Goal: Task Accomplishment & Management: Manage account settings

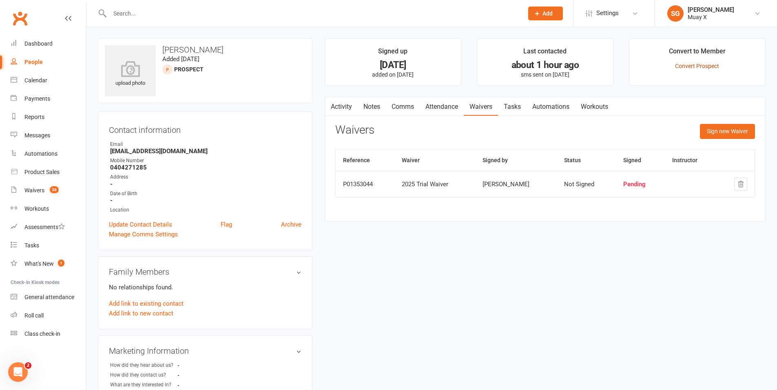
click at [711, 65] on link "Convert Prospect" at bounding box center [697, 66] width 44 height 7
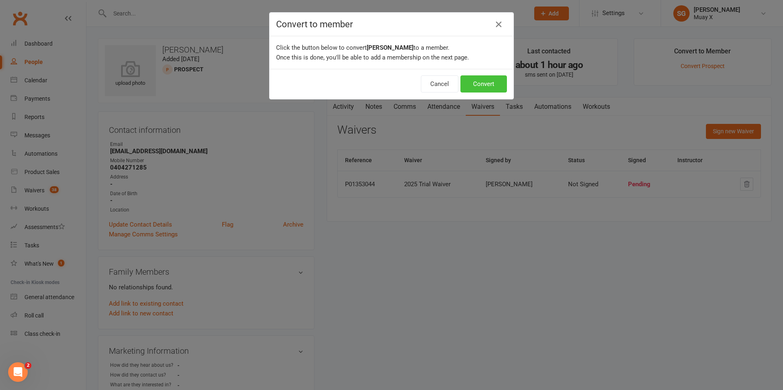
click at [499, 89] on button "Convert" at bounding box center [483, 83] width 46 height 17
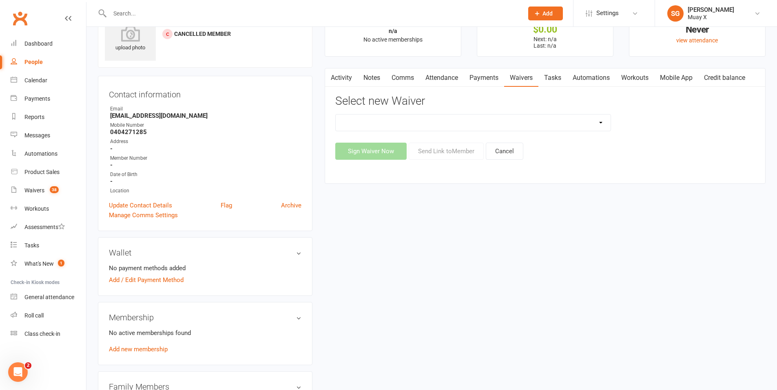
scroll to position [163, 0]
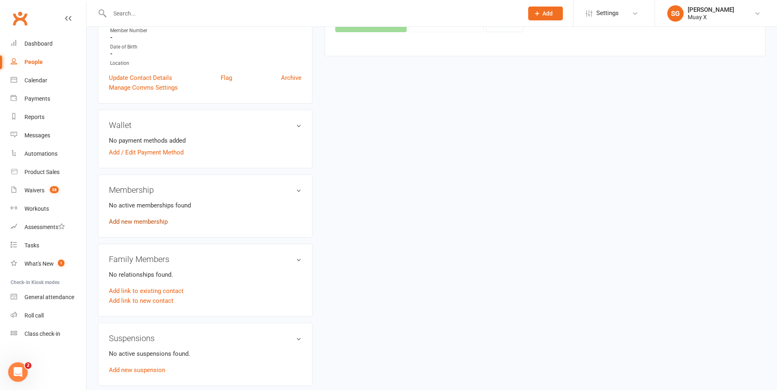
click at [119, 221] on link "Add new membership" at bounding box center [138, 221] width 59 height 7
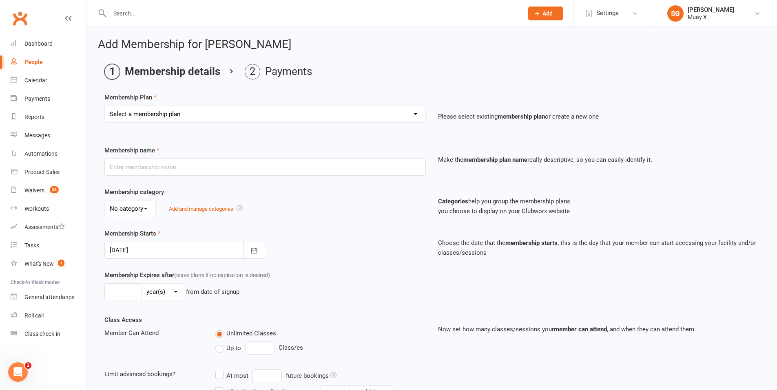
click at [328, 113] on select "Select a membership plan Create new Membership Plan Foundation Membership Stage…" at bounding box center [265, 114] width 321 height 16
select select "12"
click at [105, 106] on select "Select a membership plan Create new Membership Plan Foundation Membership Stage…" at bounding box center [265, 114] width 321 height 16
type input "2025 Premium Membership - 12 Months"
select select "2"
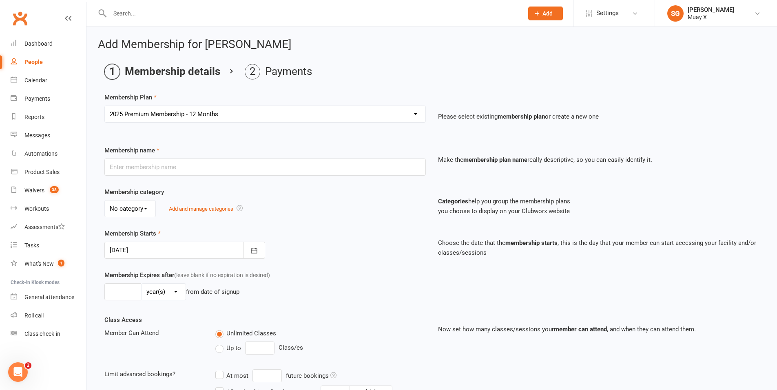
type input "4"
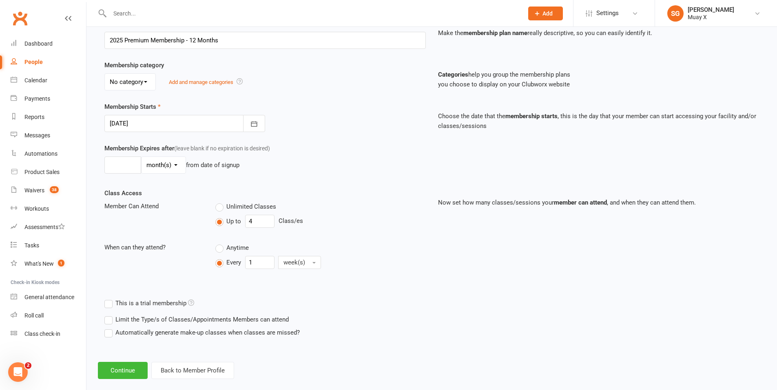
scroll to position [139, 0]
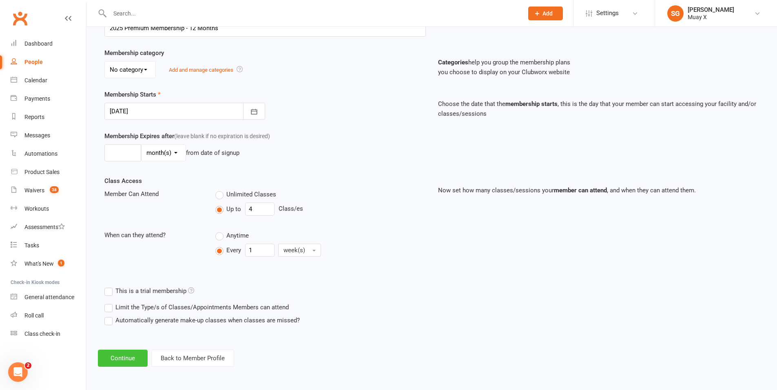
click at [124, 357] on button "Continue" at bounding box center [123, 358] width 50 height 17
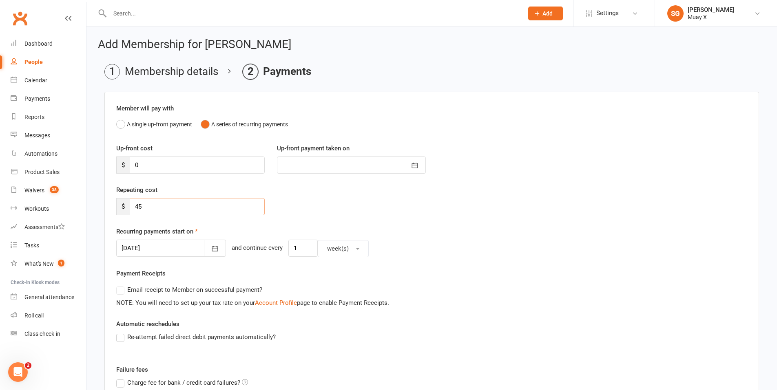
drag, startPoint x: 144, startPoint y: 210, endPoint x: 131, endPoint y: 209, distance: 13.5
click at [131, 209] on input "45" at bounding box center [197, 206] width 135 height 17
type input "50"
click at [433, 248] on div "[DATE] [DATE] Sun Mon Tue Wed Thu Fri Sat 36 31 01 02 03 04 05 06 37 07 08 09 1…" at bounding box center [431, 249] width 631 height 18
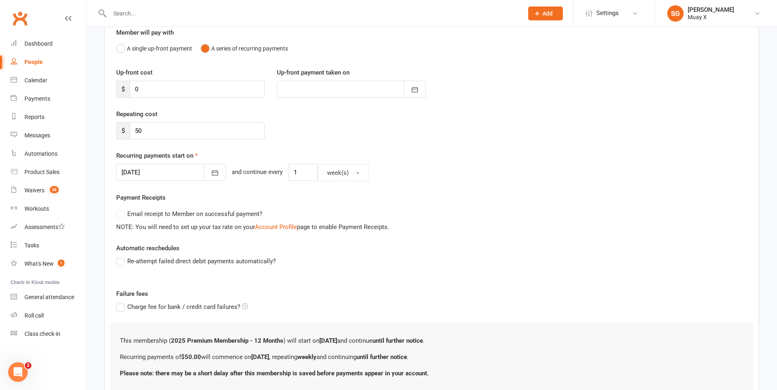
scroll to position [82, 0]
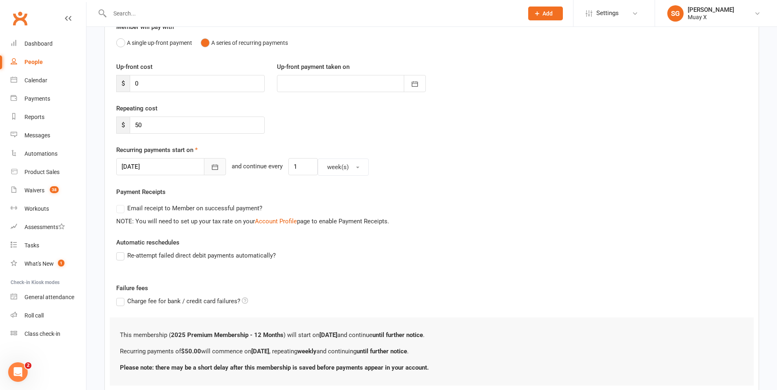
click at [211, 168] on icon "button" at bounding box center [215, 167] width 8 height 8
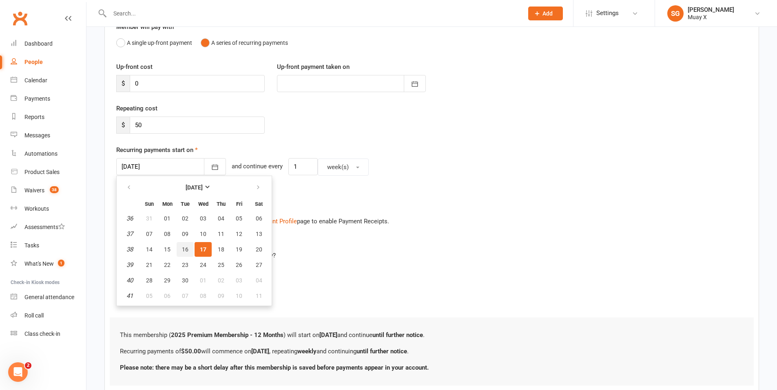
click at [184, 248] on span "16" at bounding box center [185, 249] width 7 height 7
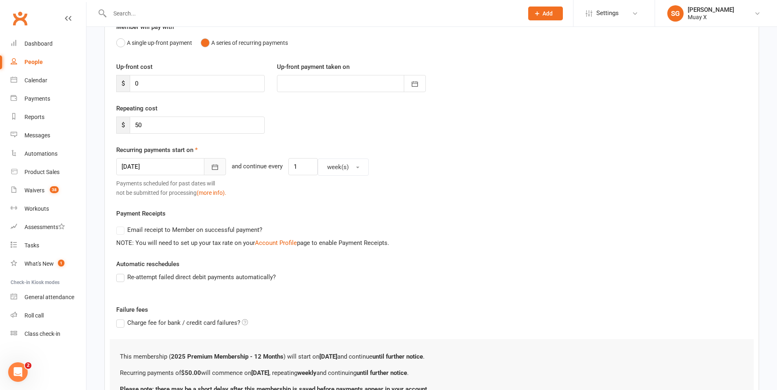
click at [211, 166] on icon "button" at bounding box center [215, 167] width 8 height 8
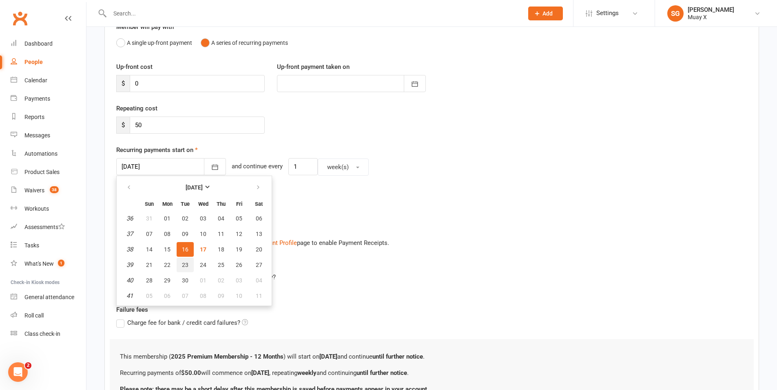
click at [186, 266] on span "23" at bounding box center [185, 265] width 7 height 7
type input "[DATE]"
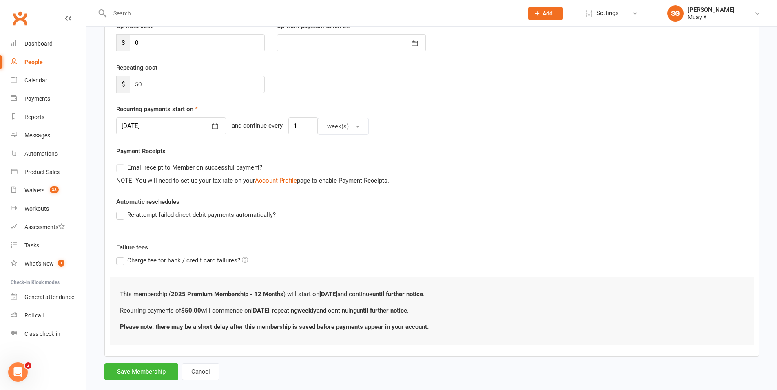
scroll to position [137, 0]
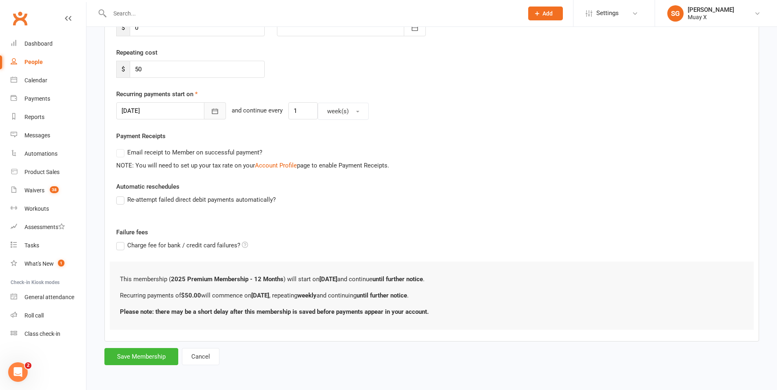
click at [212, 109] on icon "button" at bounding box center [215, 111] width 6 height 5
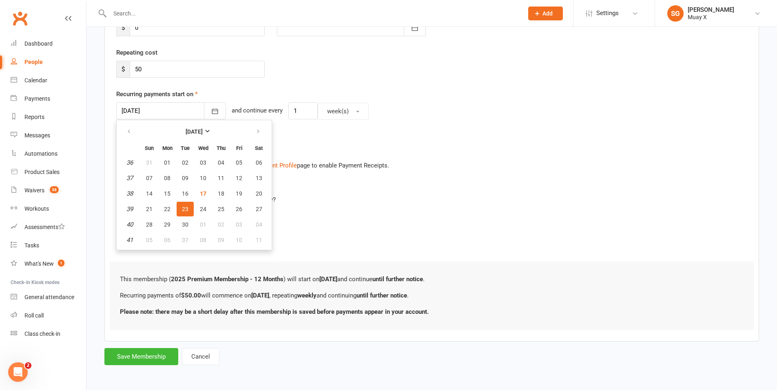
click at [324, 212] on div "Re-attempt failed direct debit payments automatically?" at bounding box center [431, 205] width 643 height 21
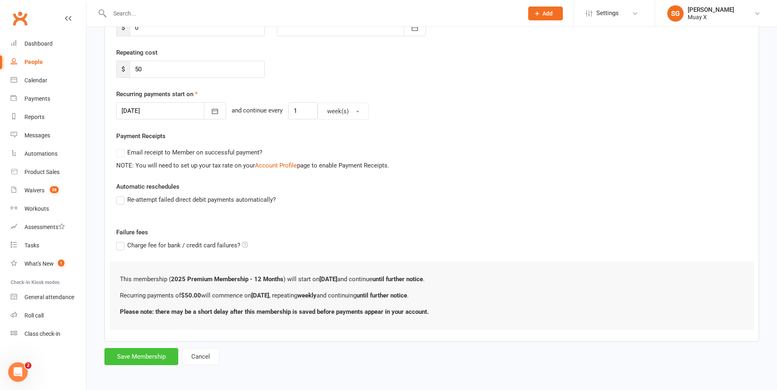
click at [150, 358] on button "Save Membership" at bounding box center [141, 356] width 74 height 17
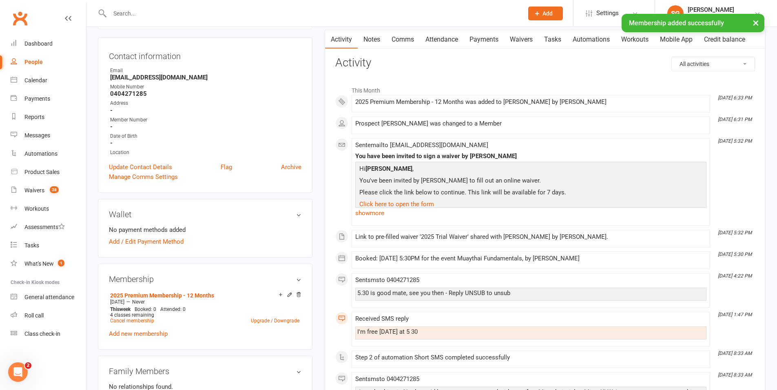
scroll to position [82, 0]
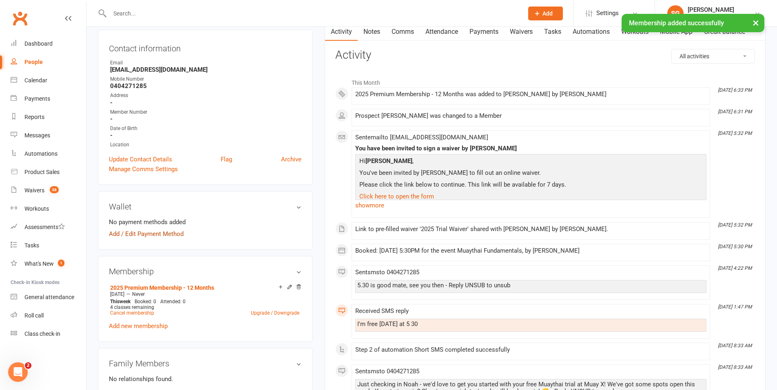
click at [157, 233] on link "Add / Edit Payment Method" at bounding box center [146, 234] width 75 height 10
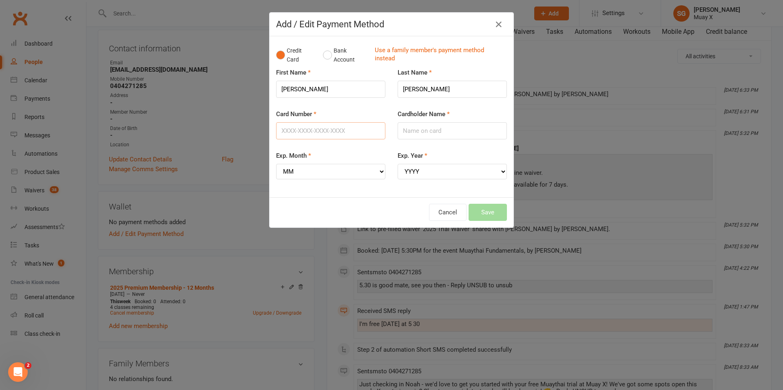
click at [319, 132] on input "Card Number" at bounding box center [330, 130] width 109 height 17
click at [325, 55] on button "Bank Account" at bounding box center [345, 55] width 45 height 25
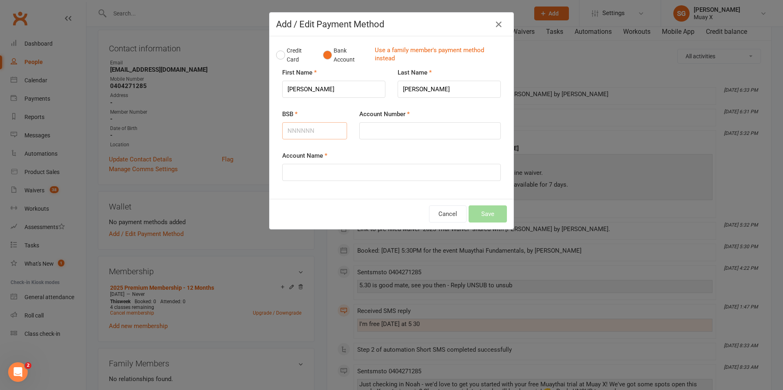
click at [311, 133] on input "BSB" at bounding box center [314, 130] width 65 height 17
type input "734605"
type input "504642"
type input "[PERSON_NAME]"
click at [446, 158] on div "Account Name [PERSON_NAME]" at bounding box center [391, 166] width 219 height 30
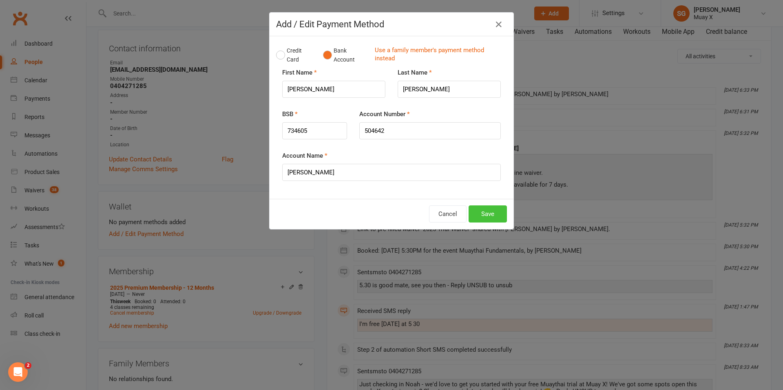
click at [491, 219] on button "Save" at bounding box center [488, 214] width 38 height 17
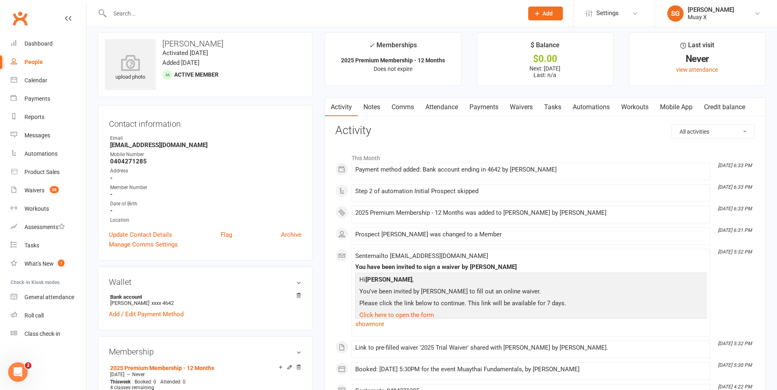
scroll to position [0, 0]
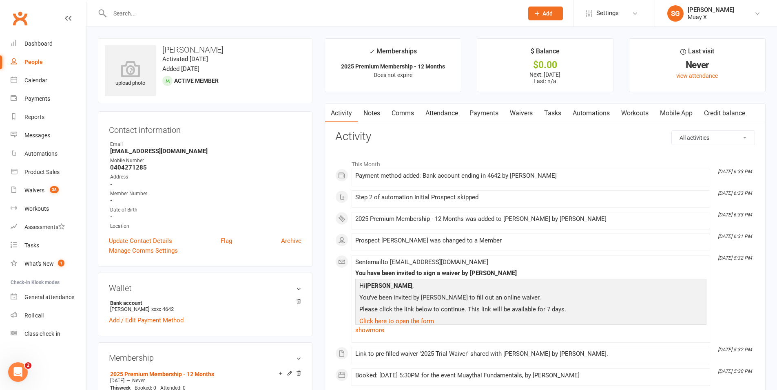
click at [671, 115] on link "Mobile App" at bounding box center [676, 113] width 44 height 19
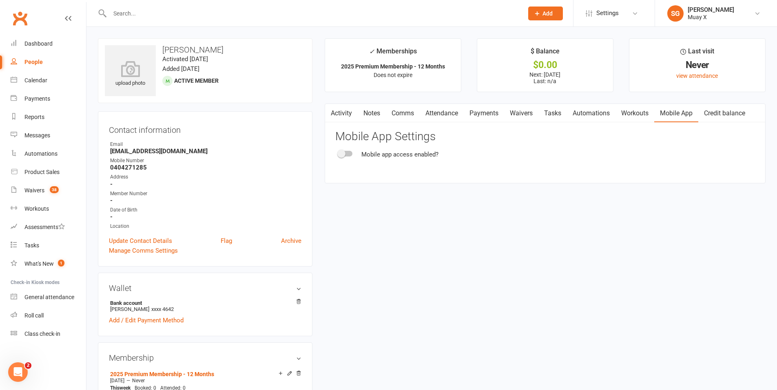
click at [343, 154] on span at bounding box center [341, 154] width 8 height 8
click at [339, 153] on input "checkbox" at bounding box center [339, 153] width 0 height 0
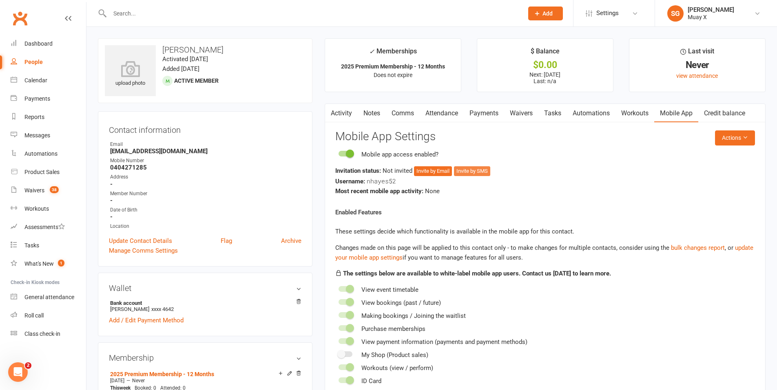
click at [471, 168] on button "Invite by SMS" at bounding box center [472, 171] width 36 height 10
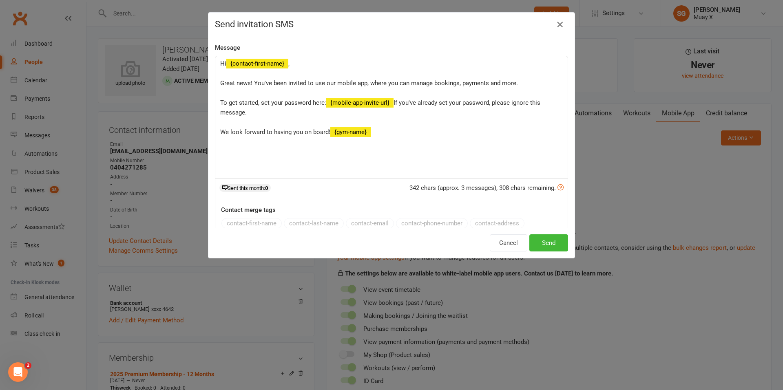
click at [557, 24] on icon "button" at bounding box center [560, 25] width 10 height 10
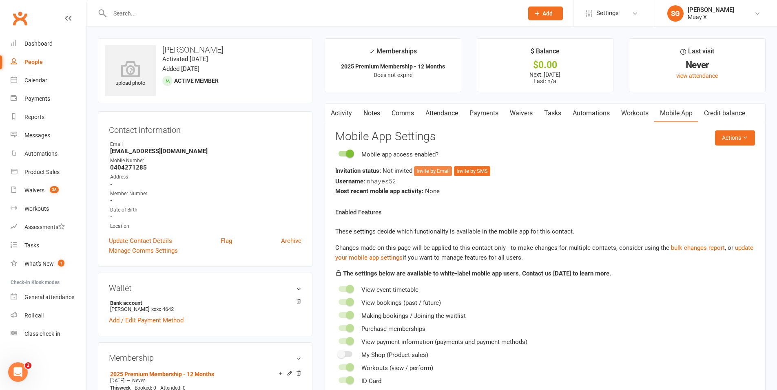
click at [436, 173] on button "Invite by Email" at bounding box center [433, 171] width 38 height 10
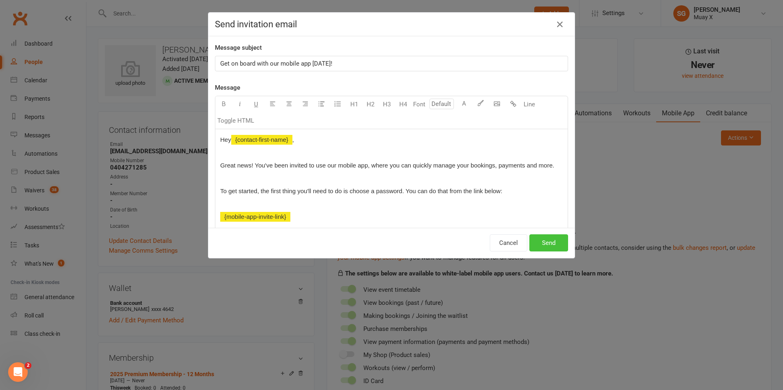
click at [554, 245] on button "Send" at bounding box center [548, 243] width 39 height 17
